Goal: Transaction & Acquisition: Purchase product/service

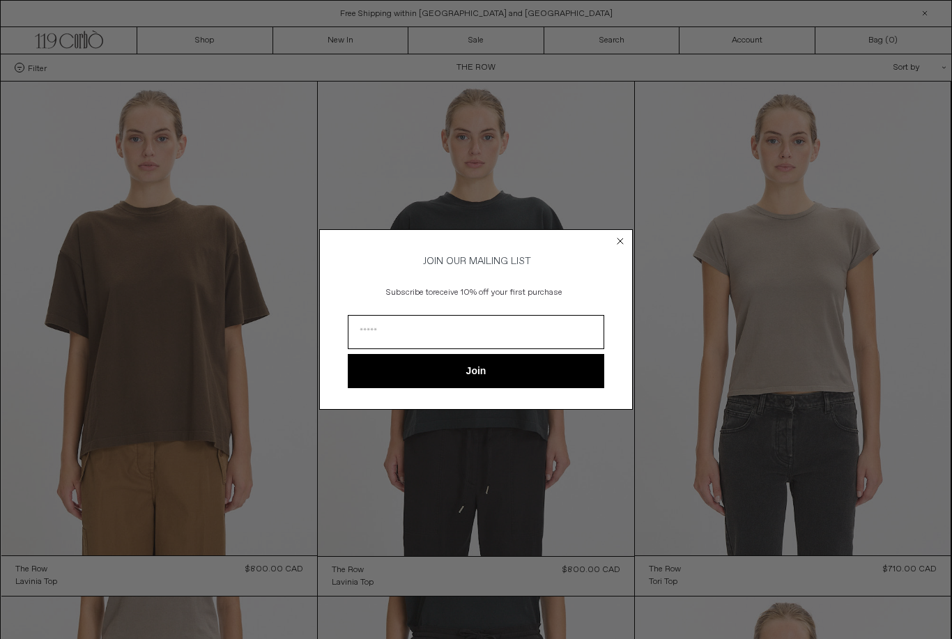
click at [623, 238] on icon "Close dialog" at bounding box center [621, 241] width 6 height 6
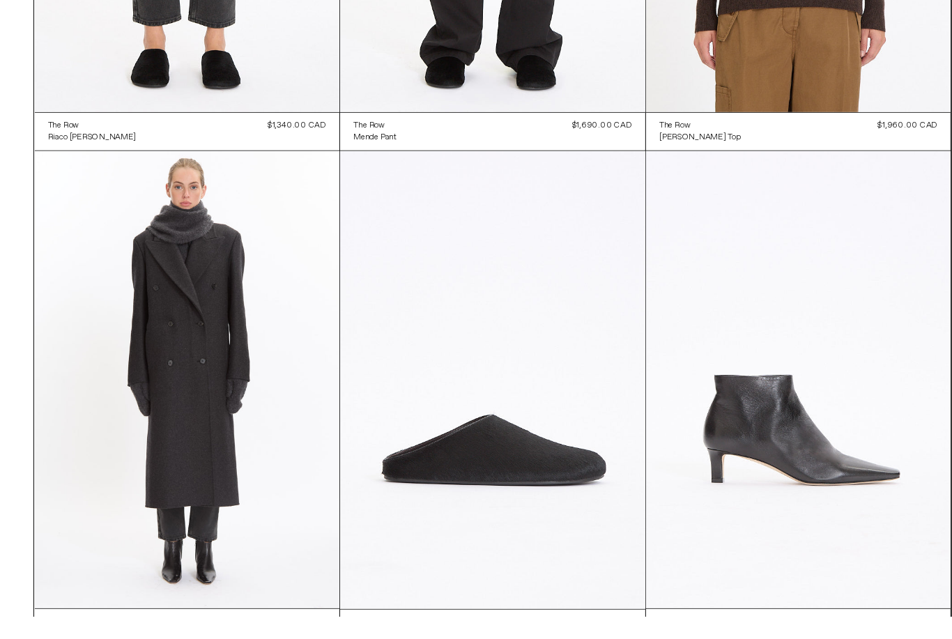
scroll to position [992, 0]
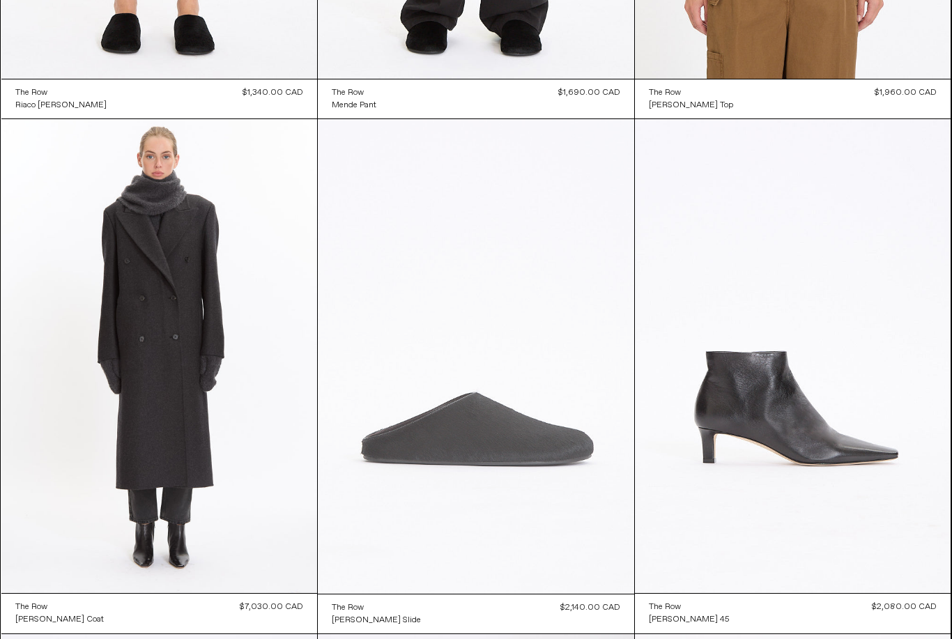
click at [500, 443] on at bounding box center [476, 356] width 317 height 475
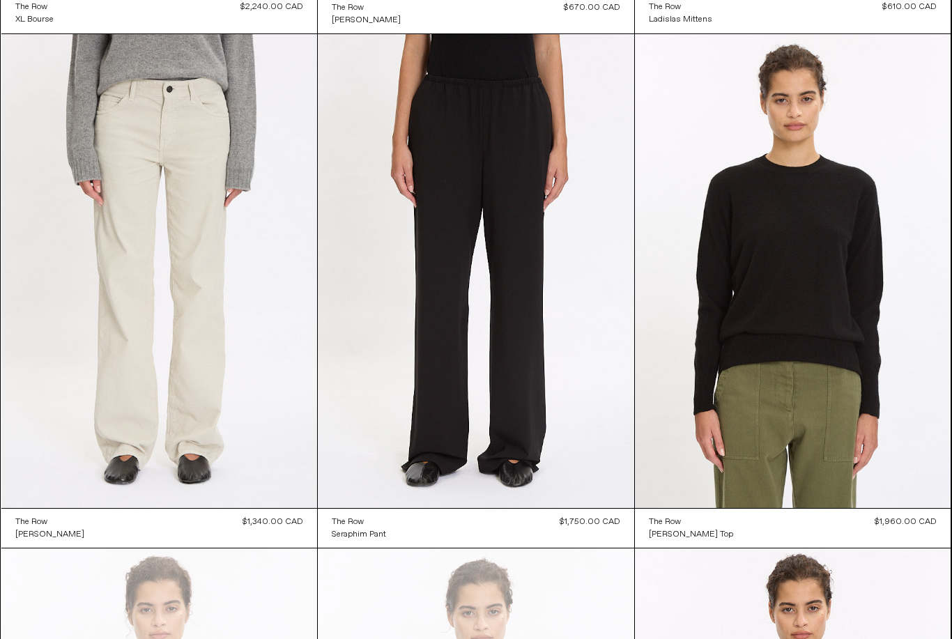
scroll to position [2626, 0]
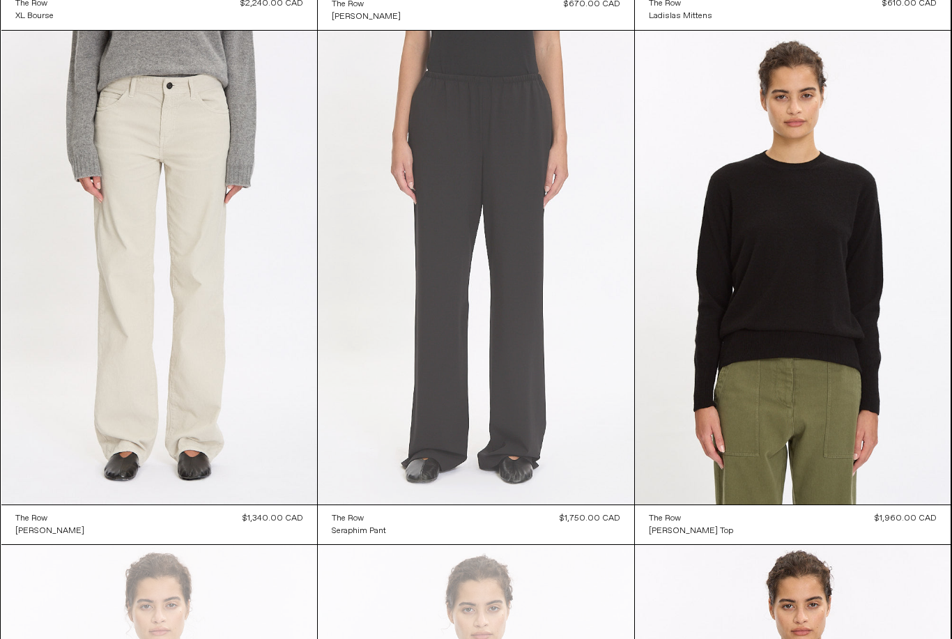
click at [545, 360] on at bounding box center [476, 268] width 317 height 475
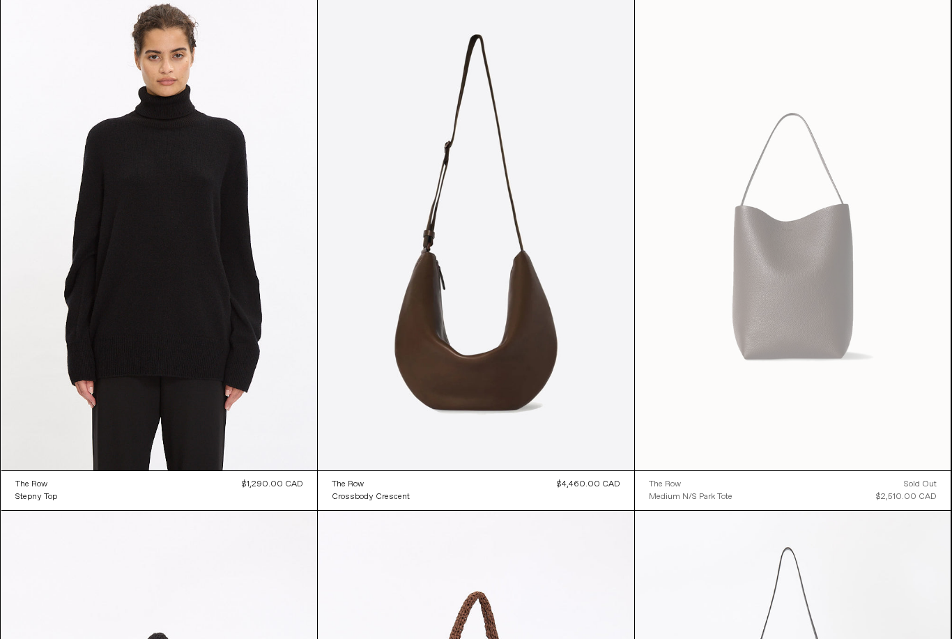
scroll to position [3693, 0]
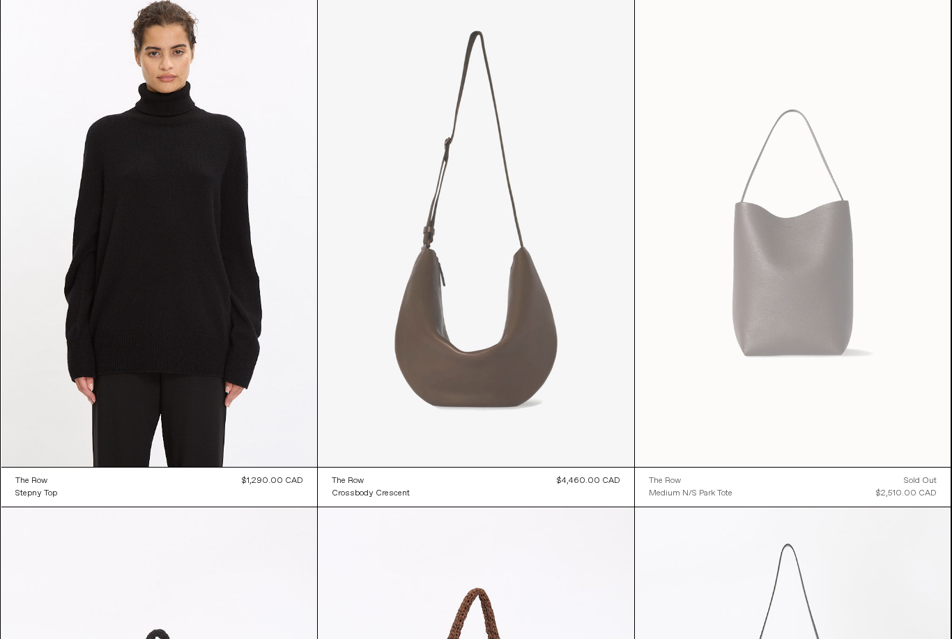
click at [508, 370] on at bounding box center [476, 230] width 317 height 475
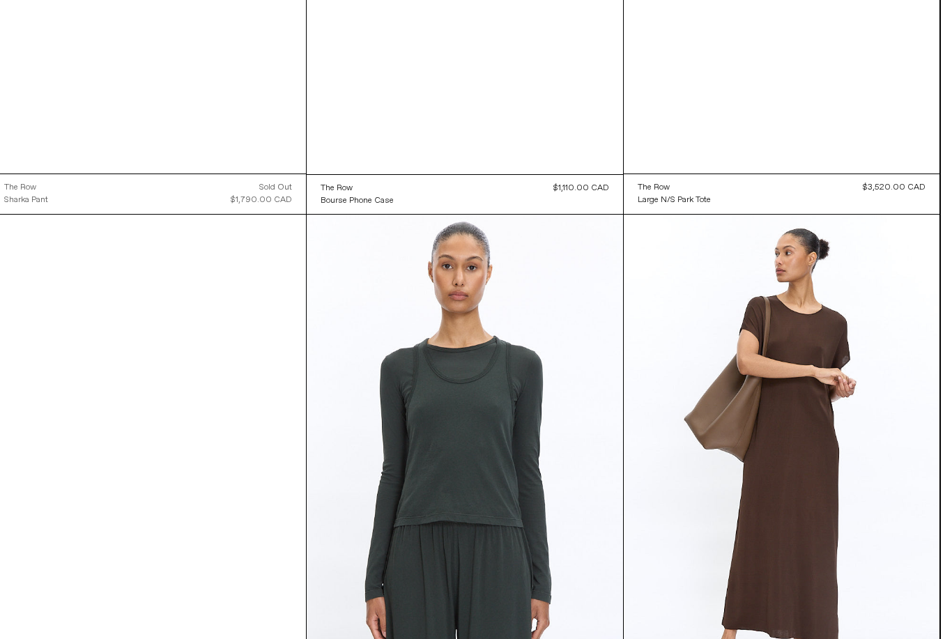
scroll to position [5622, 0]
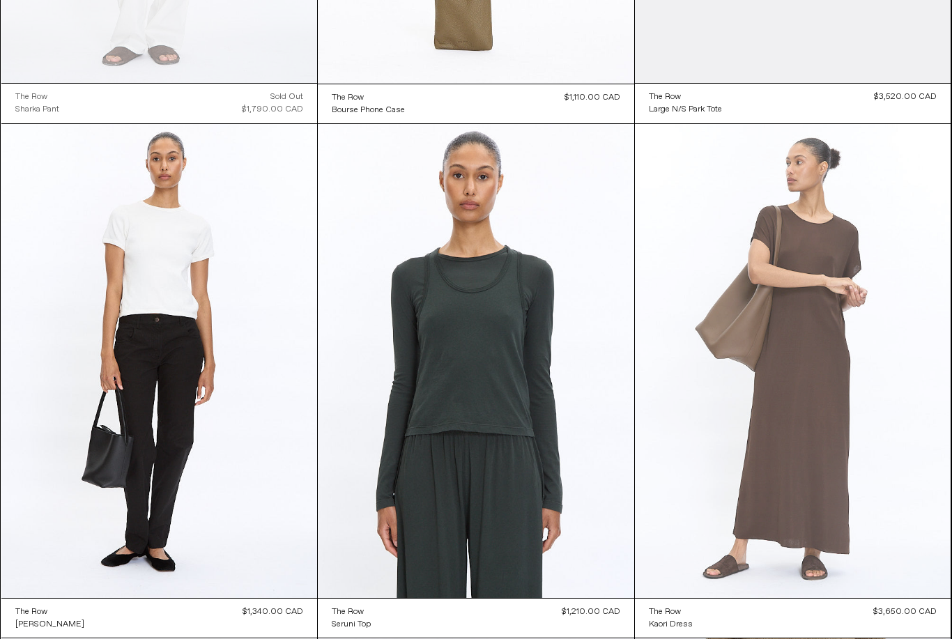
click at [818, 414] on at bounding box center [793, 361] width 317 height 474
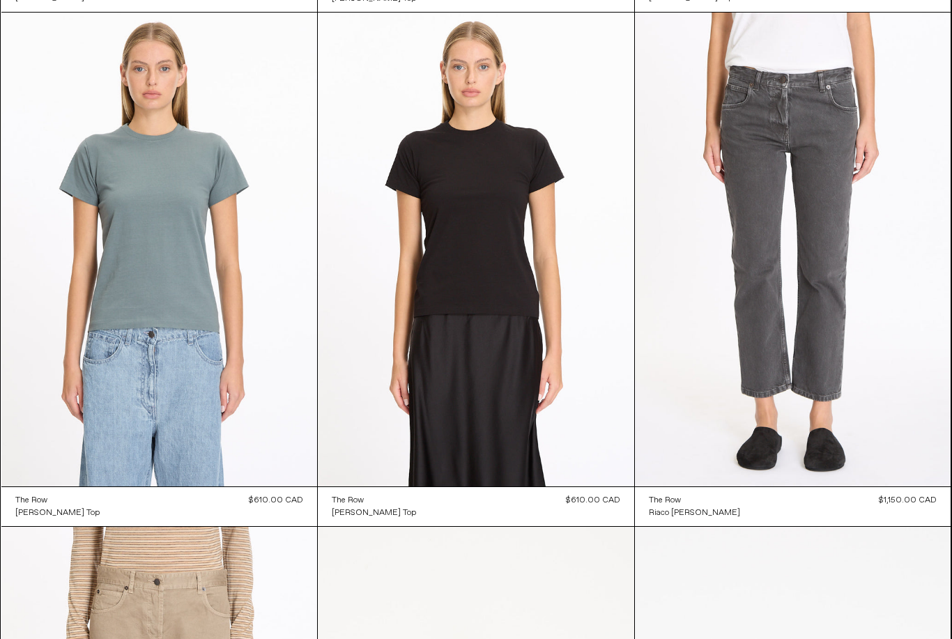
scroll to position [10883, 0]
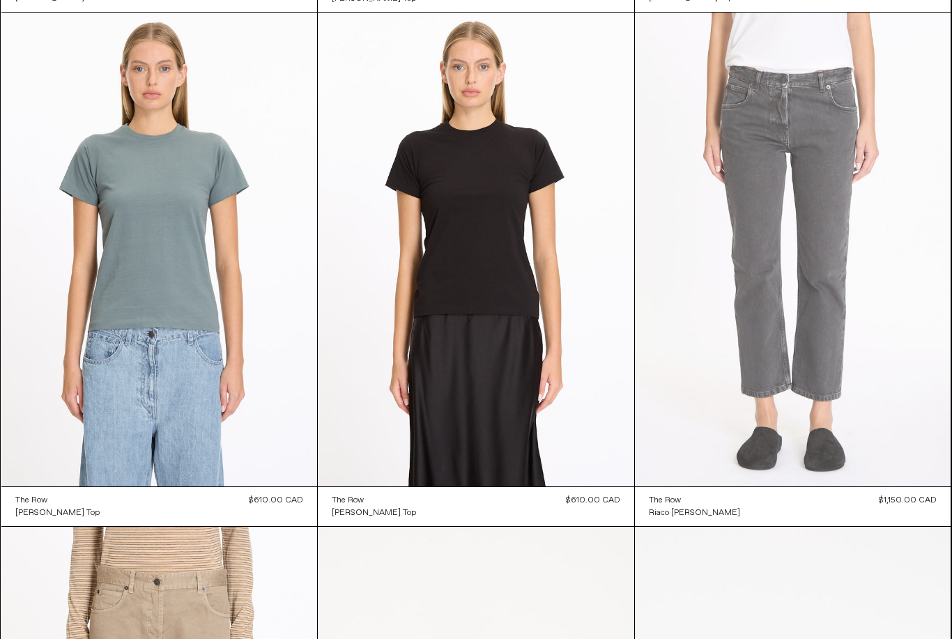
click at [828, 370] on at bounding box center [793, 250] width 317 height 474
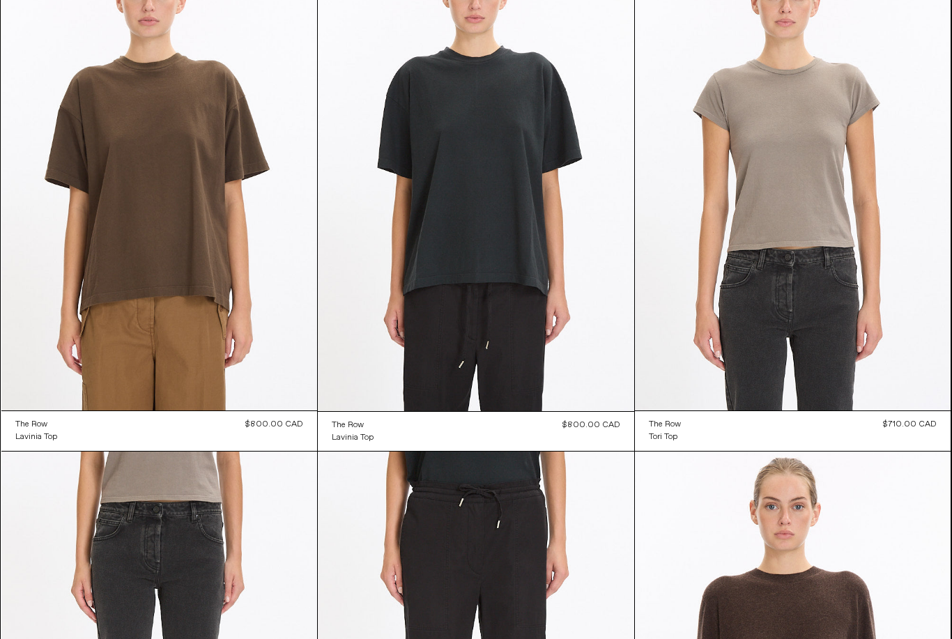
scroll to position [0, 0]
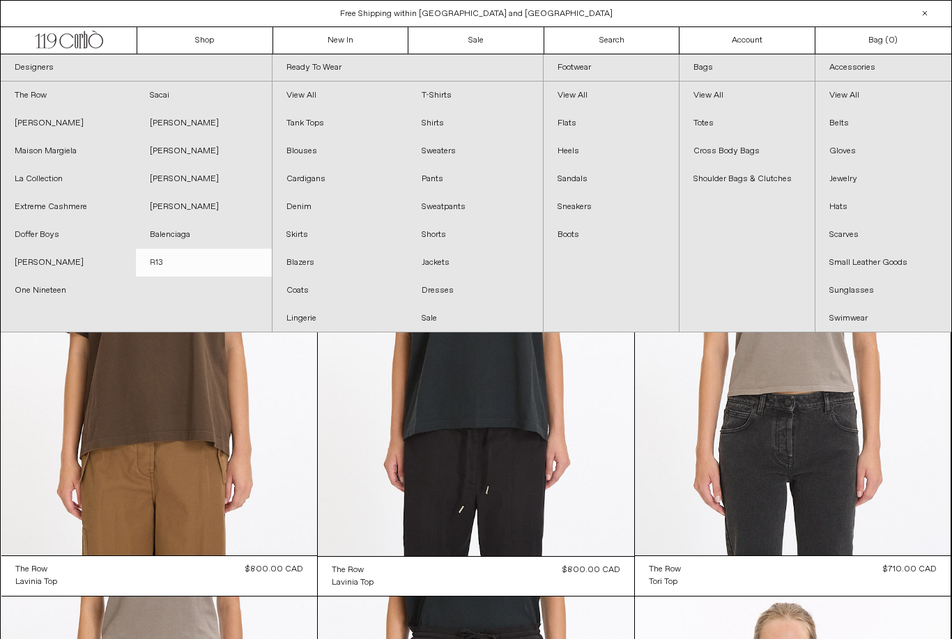
click at [160, 262] on link "R13" at bounding box center [203, 263] width 135 height 28
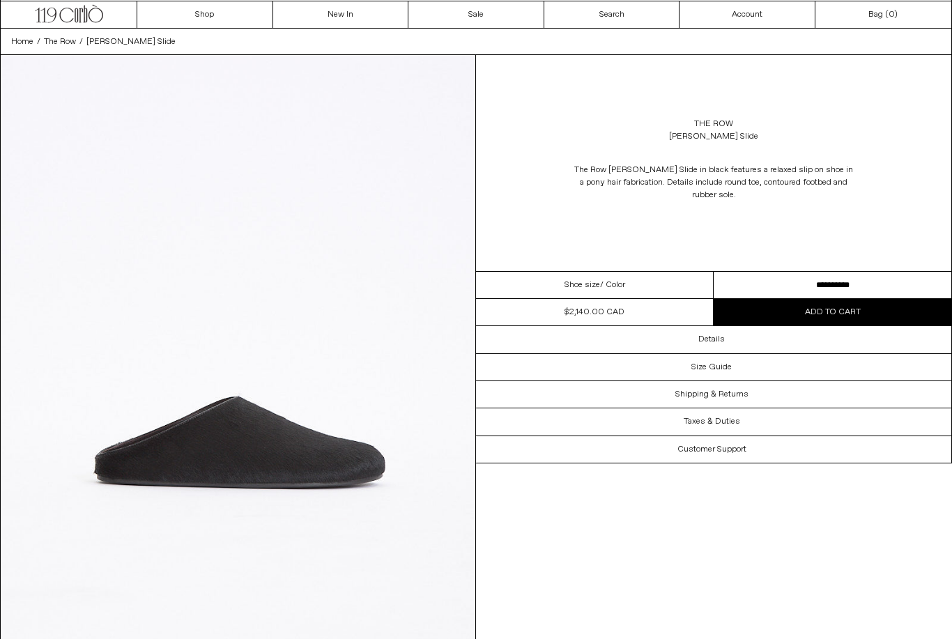
scroll to position [9, 0]
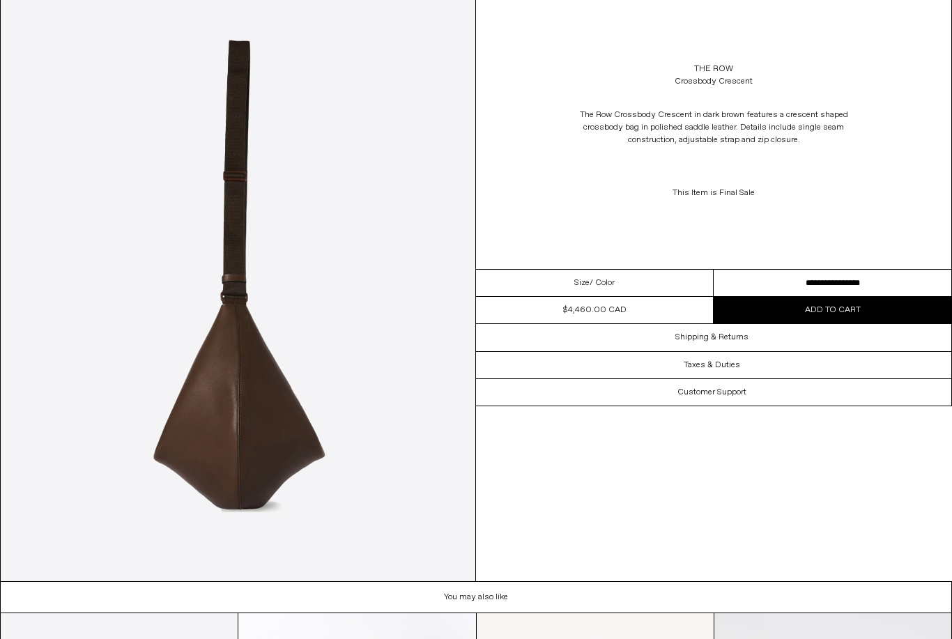
scroll to position [1286, 0]
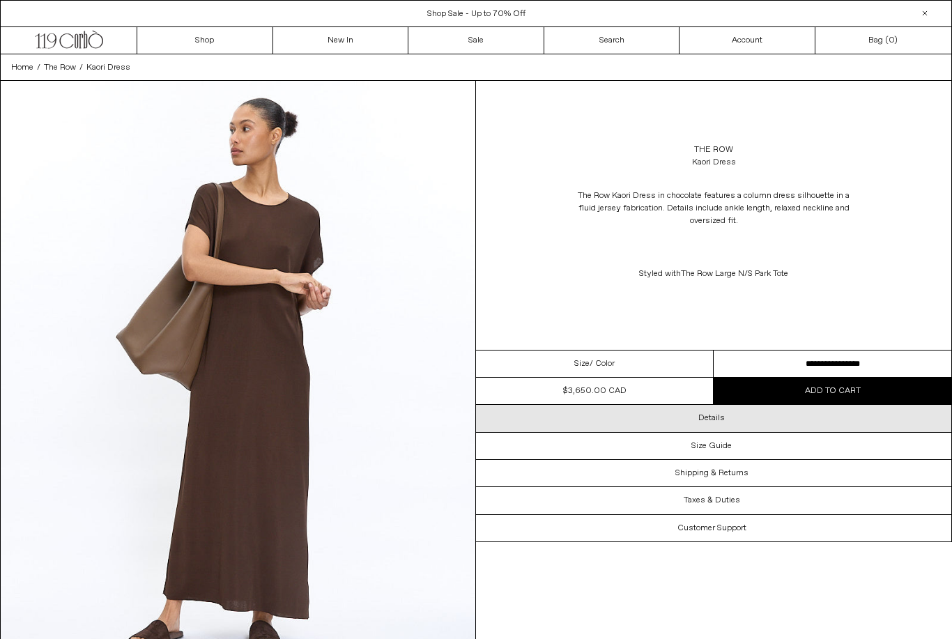
click at [740, 420] on div "Details" at bounding box center [714, 418] width 476 height 26
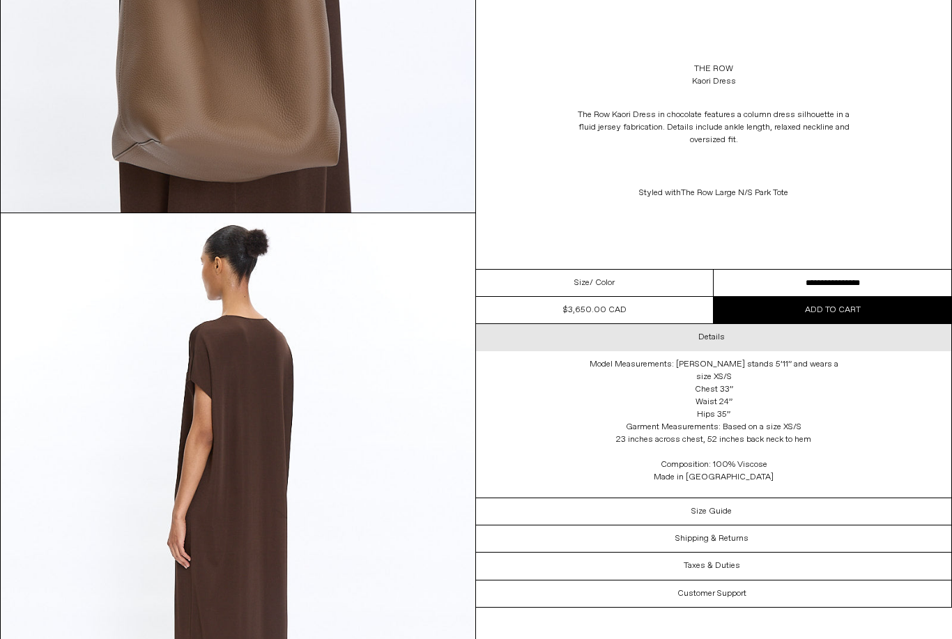
scroll to position [2245, 0]
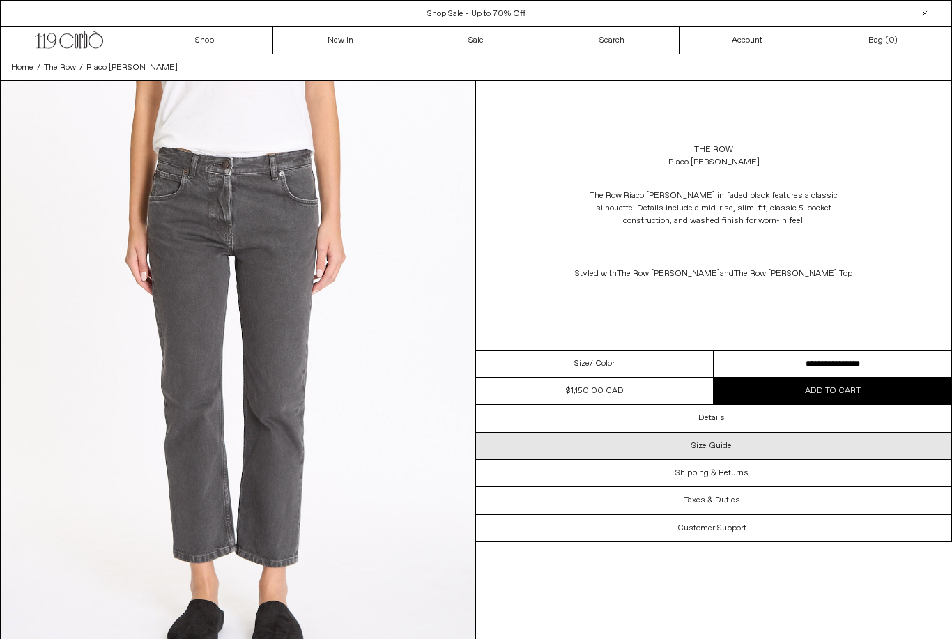
click at [734, 446] on div "Size Guide" at bounding box center [714, 446] width 476 height 26
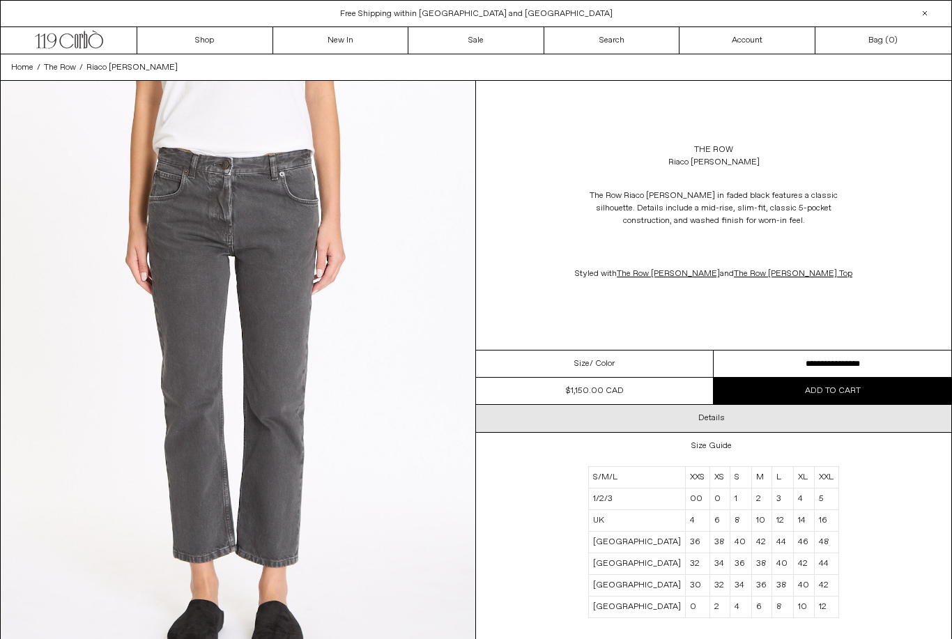
click at [733, 418] on div "Details" at bounding box center [714, 418] width 476 height 26
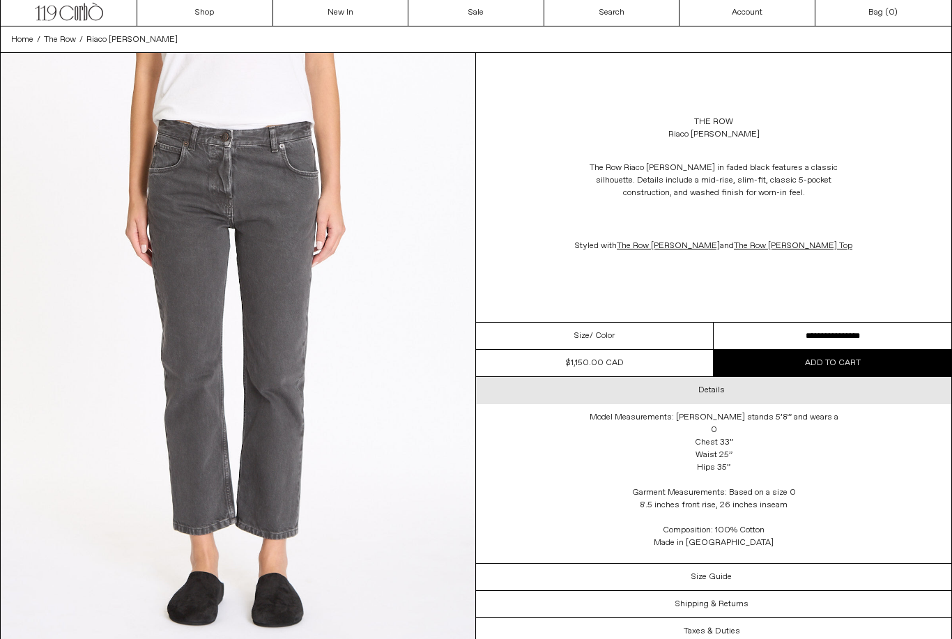
scroll to position [28, 0]
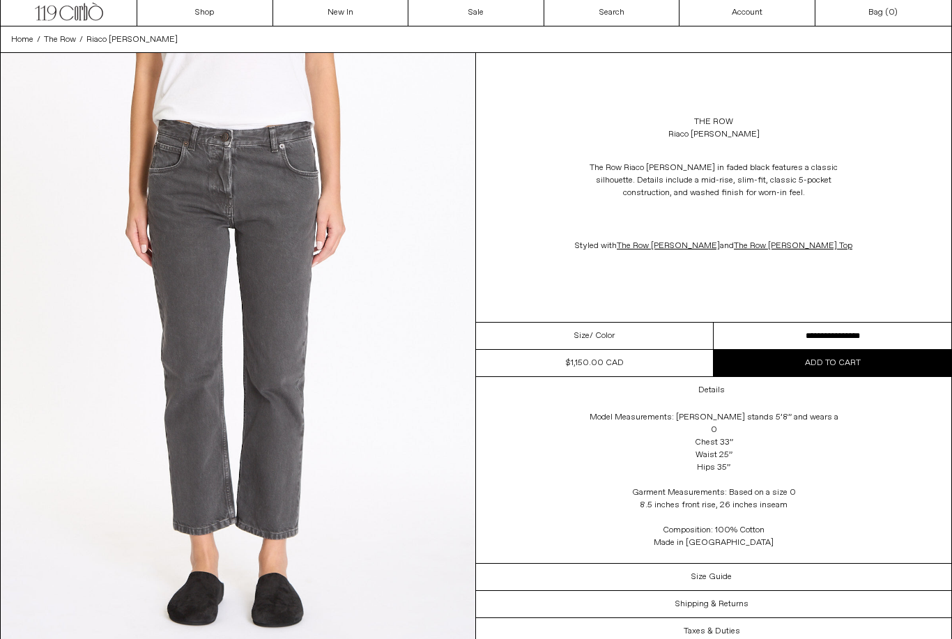
click at [898, 341] on select "**********" at bounding box center [833, 336] width 238 height 27
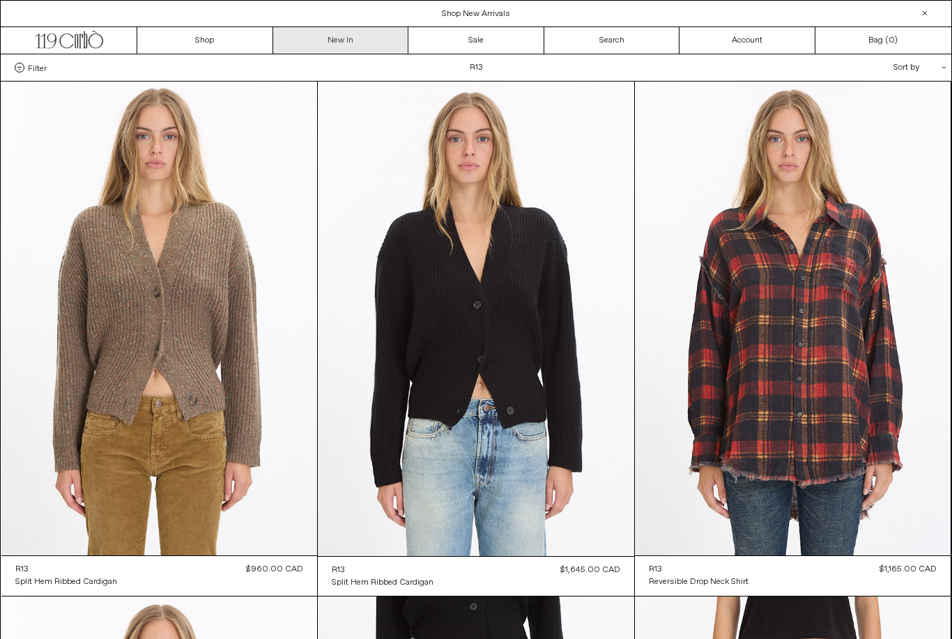
click at [342, 40] on link "New In" at bounding box center [341, 40] width 136 height 26
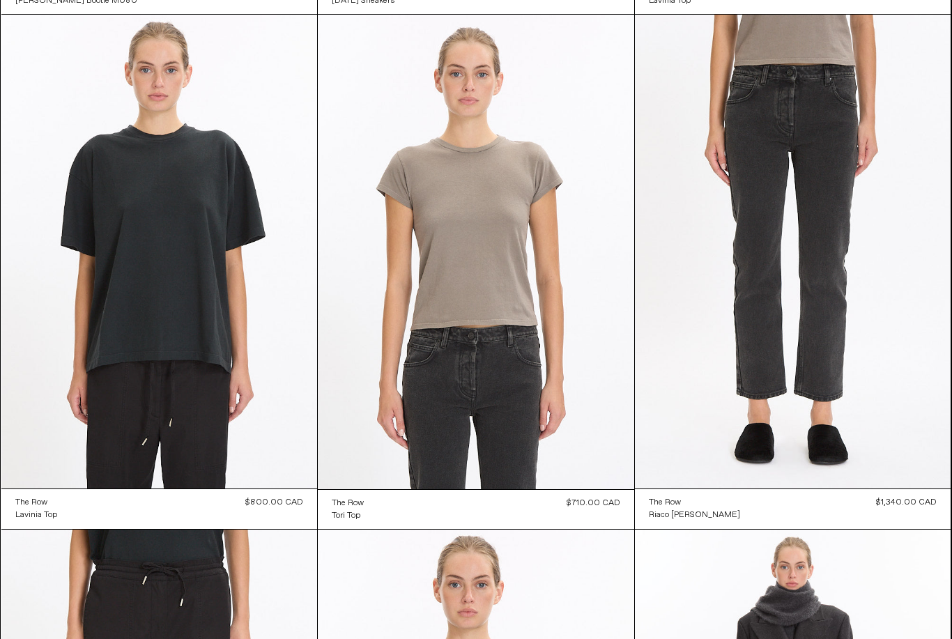
scroll to position [1097, 0]
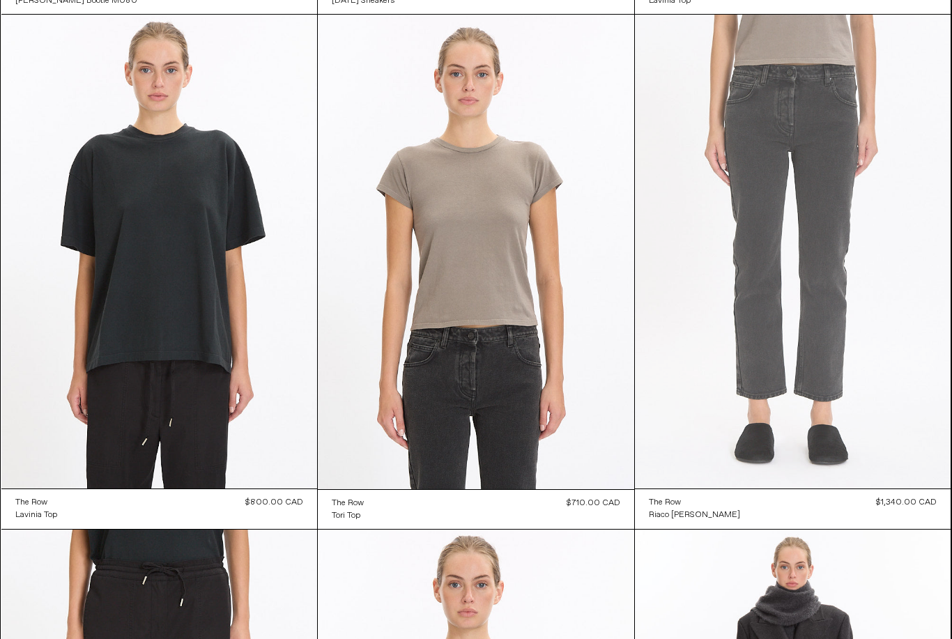
click at [827, 368] on at bounding box center [793, 252] width 317 height 474
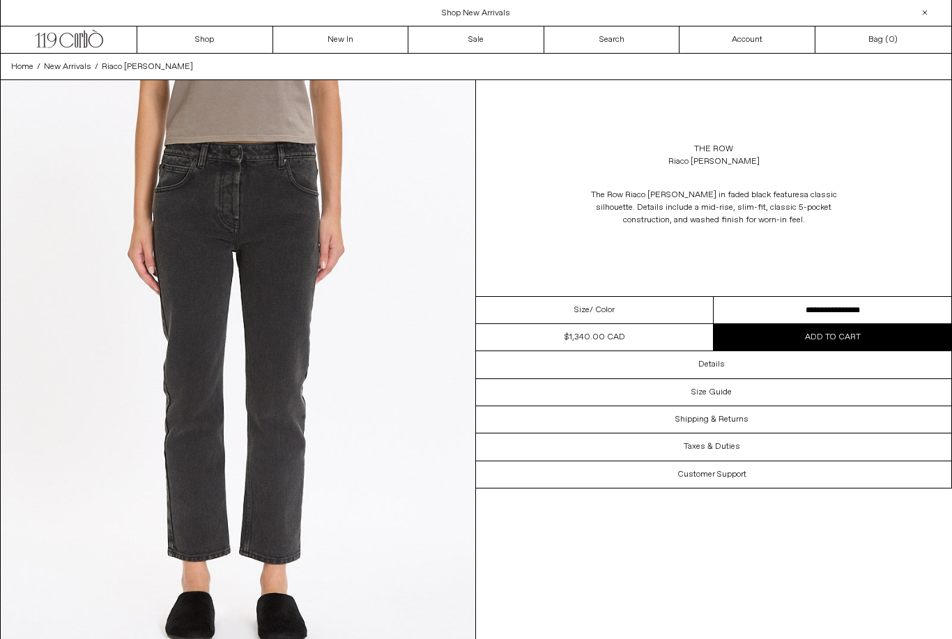
click at [841, 310] on select "**********" at bounding box center [833, 310] width 238 height 27
